Goal: Information Seeking & Learning: Learn about a topic

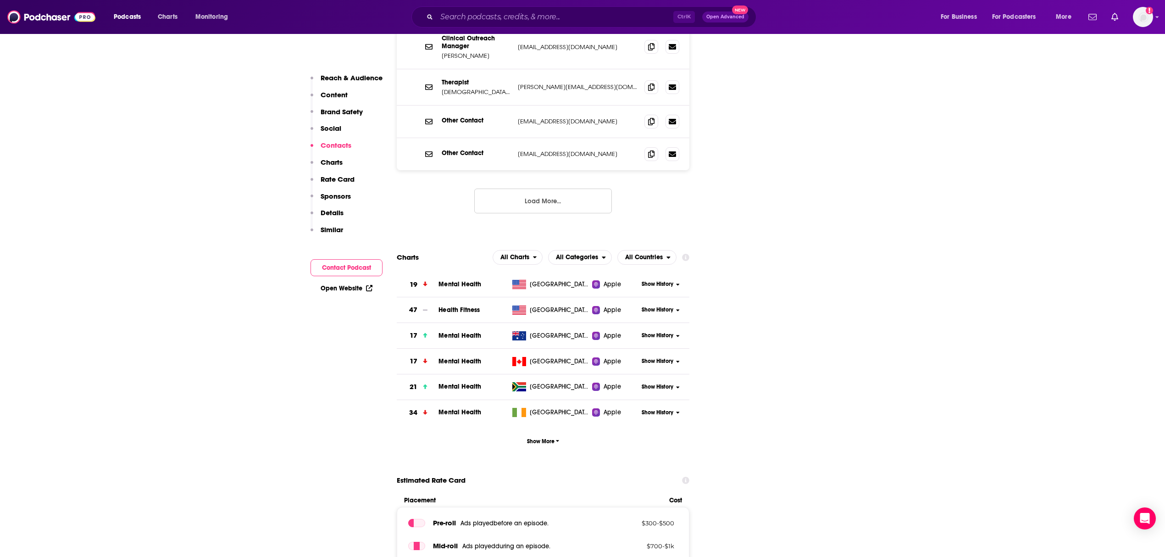
click at [650, 280] on span "Show History" at bounding box center [658, 284] width 32 height 8
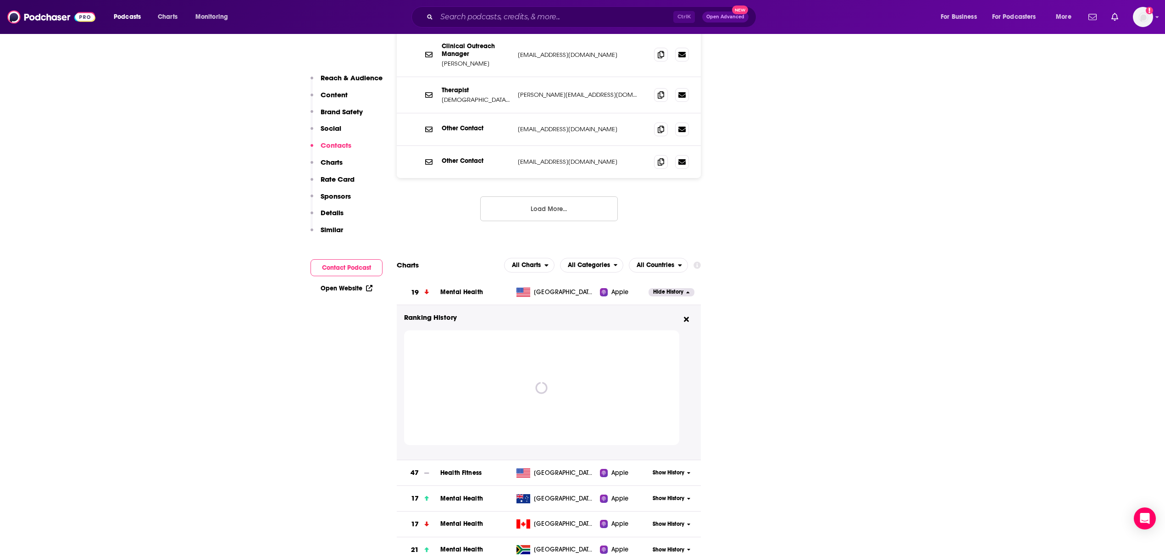
click at [465, 288] on span "Mental Health" at bounding box center [461, 292] width 43 height 8
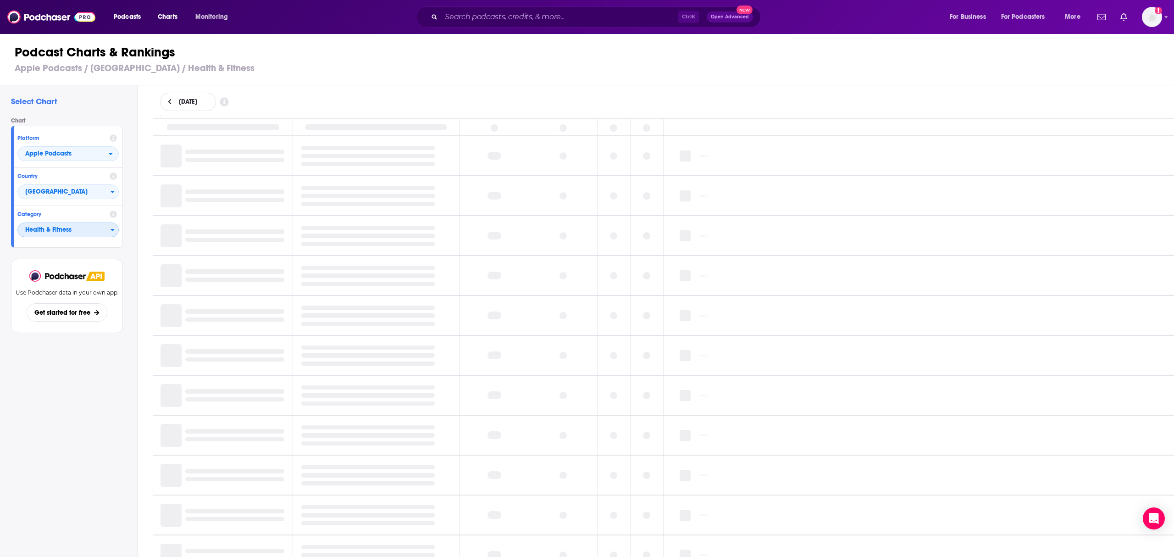
click at [68, 232] on span "Health & Fitness" at bounding box center [64, 230] width 93 height 16
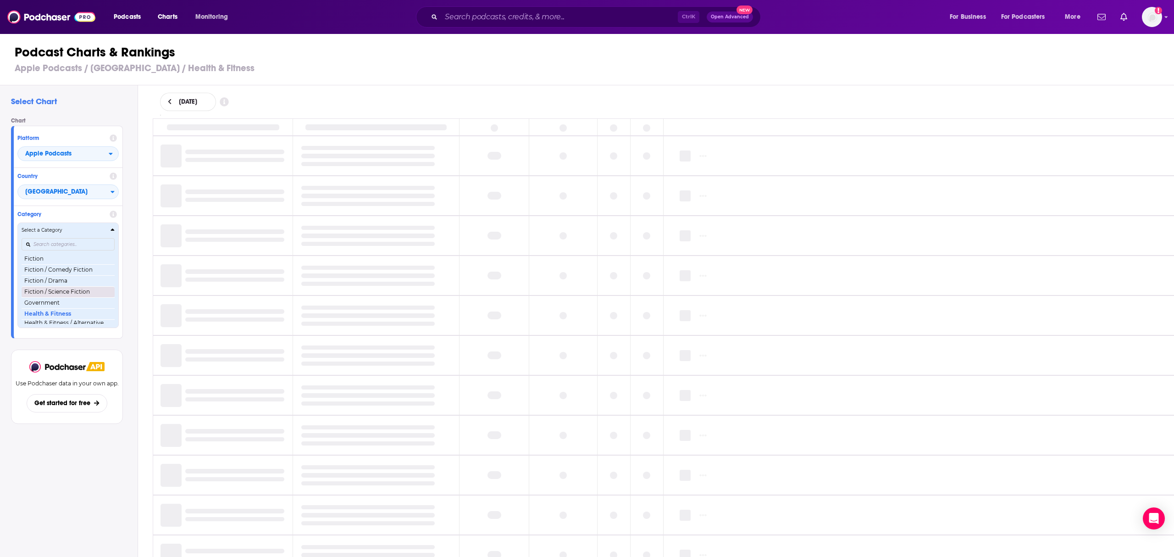
scroll to position [327, 0]
click at [63, 304] on button "Health & Fitness / Mental Health" at bounding box center [68, 298] width 93 height 11
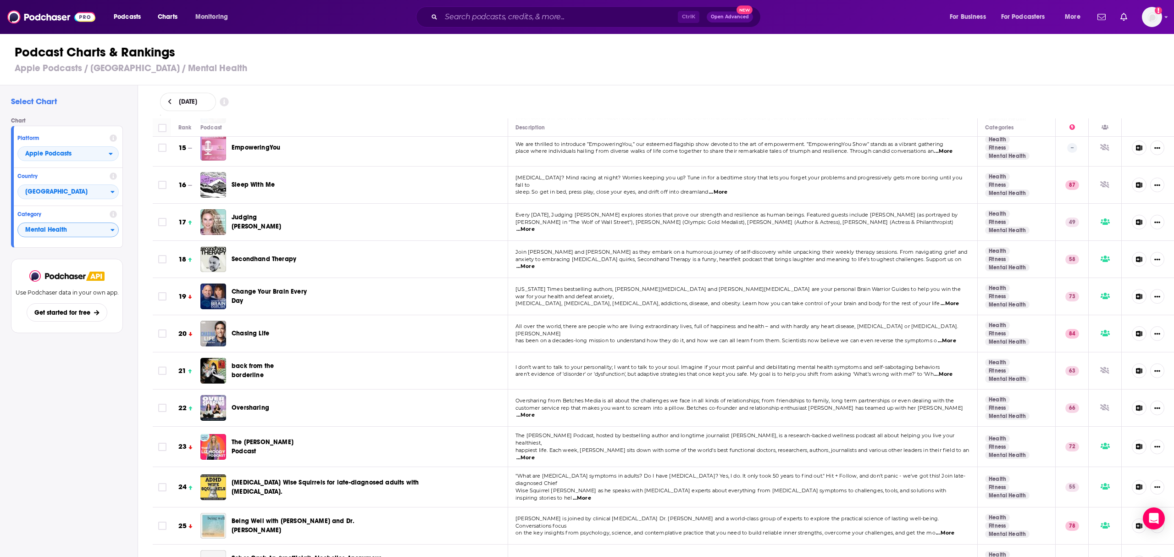
scroll to position [550, 0]
